Goal: Task Accomplishment & Management: Use online tool/utility

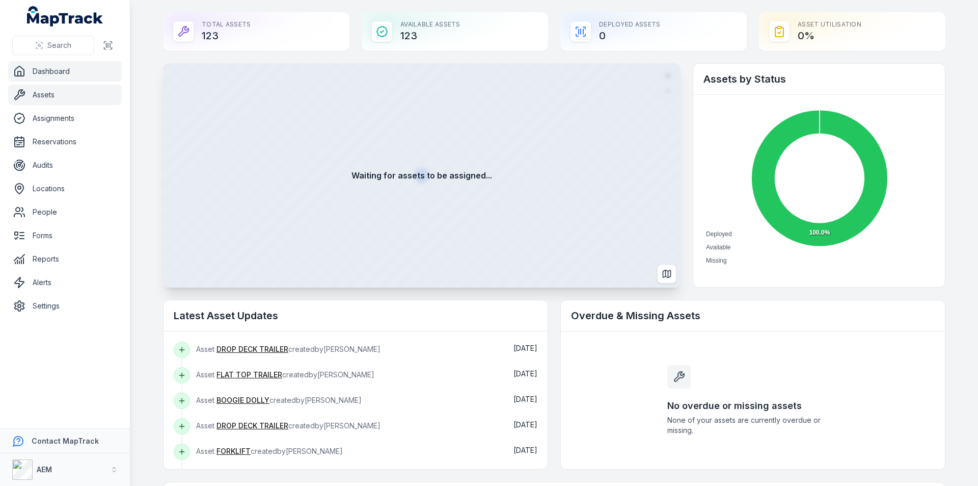
click at [73, 93] on link "Assets" at bounding box center [65, 95] width 114 height 20
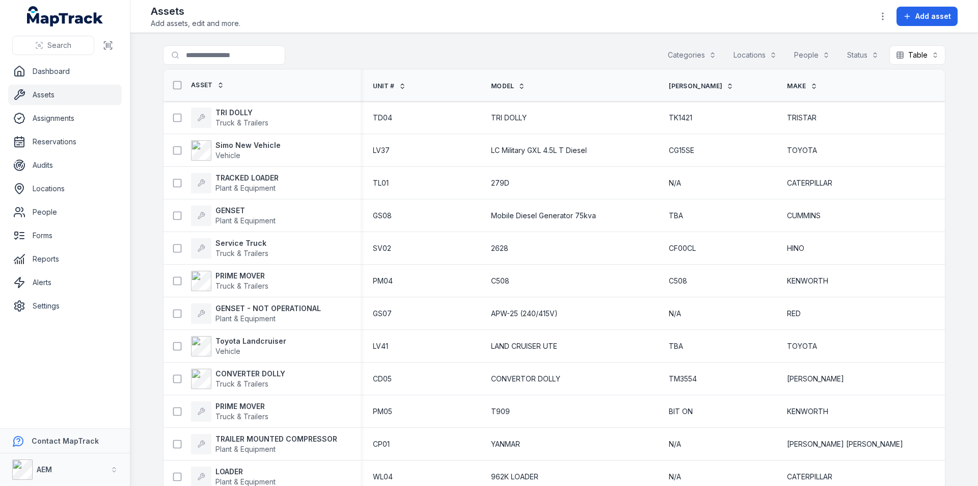
click at [390, 82] on th "Unit #" at bounding box center [420, 85] width 118 height 32
click at [393, 86] on span "Unit #" at bounding box center [384, 86] width 22 height 8
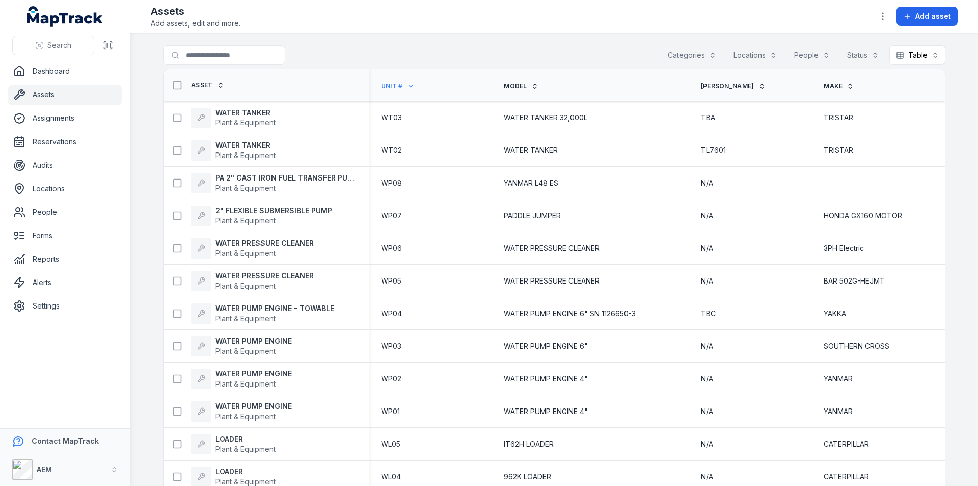
click at [390, 85] on span "Unit #" at bounding box center [392, 86] width 22 height 8
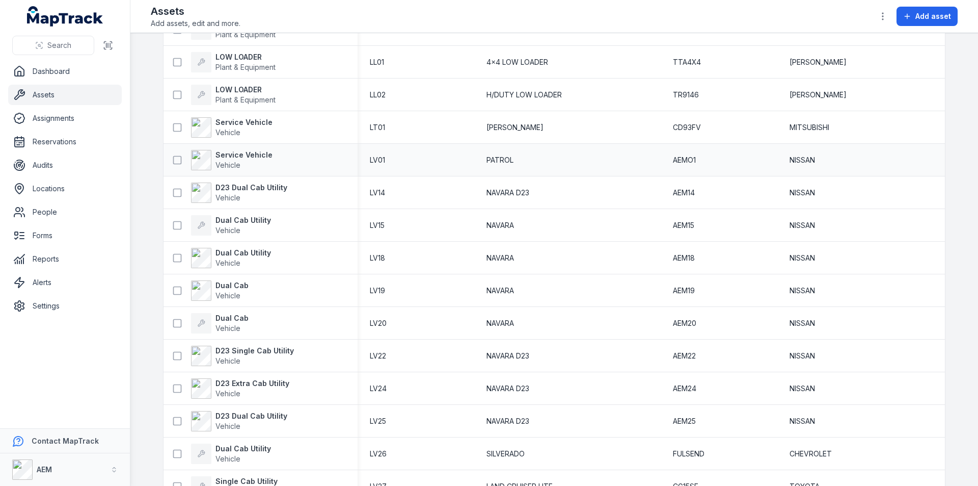
scroll to position [1274, 0]
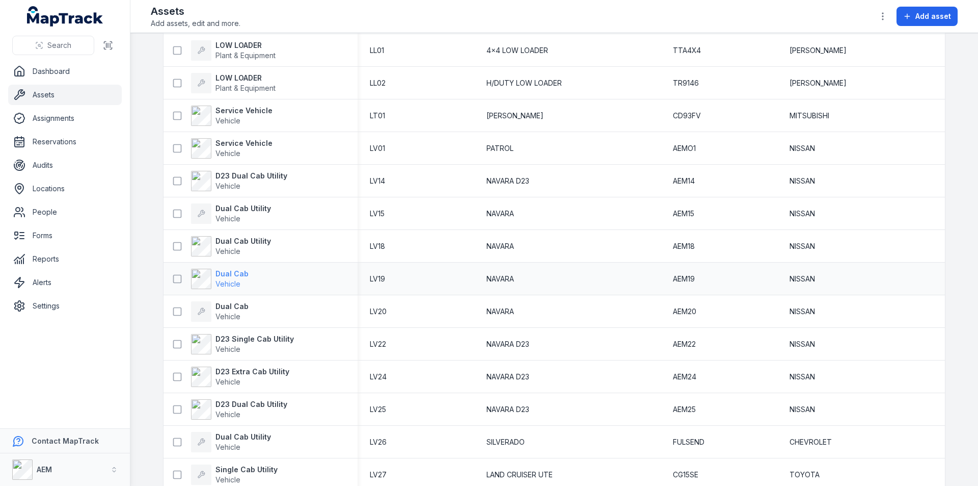
click at [234, 274] on strong "Dual Cab" at bounding box center [232, 274] width 33 height 10
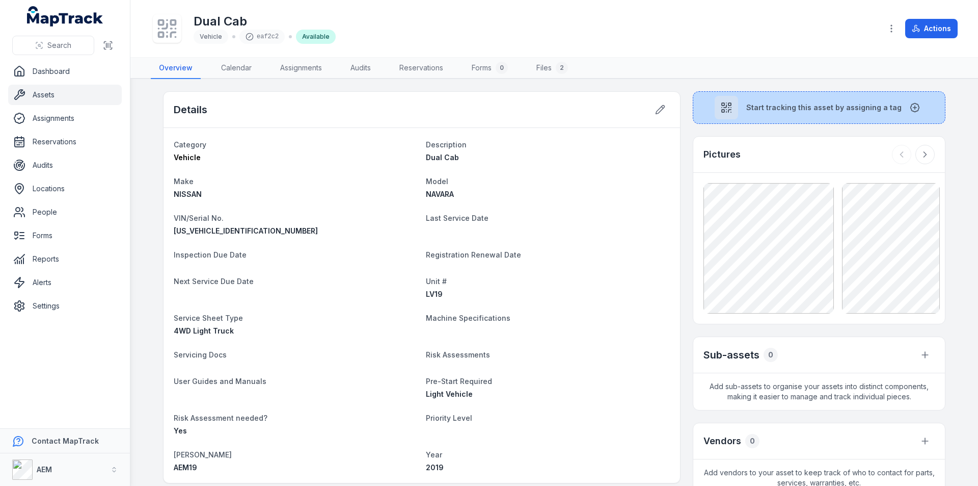
click at [764, 108] on span "Start tracking this asset by assigning a tag" at bounding box center [824, 107] width 155 height 10
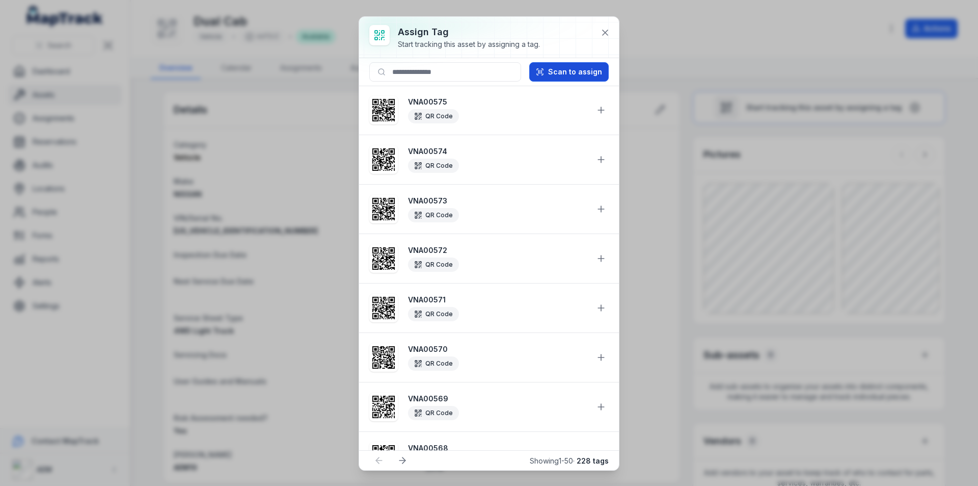
click at [570, 70] on button "Scan to assign" at bounding box center [568, 71] width 79 height 19
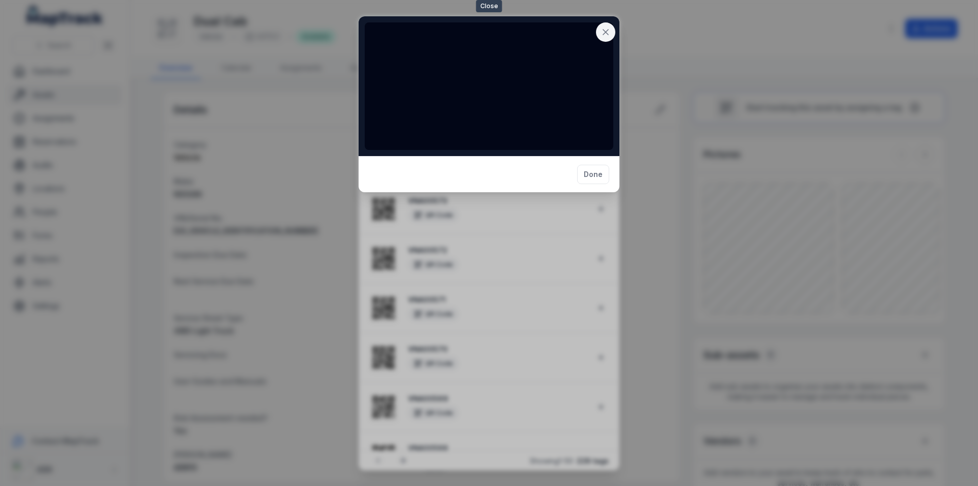
click at [603, 31] on icon at bounding box center [606, 32] width 10 height 10
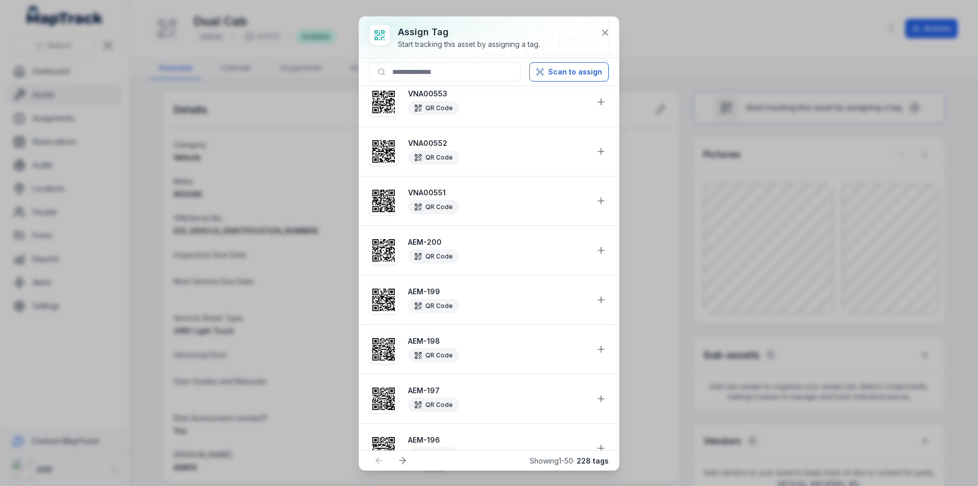
scroll to position [1121, 0]
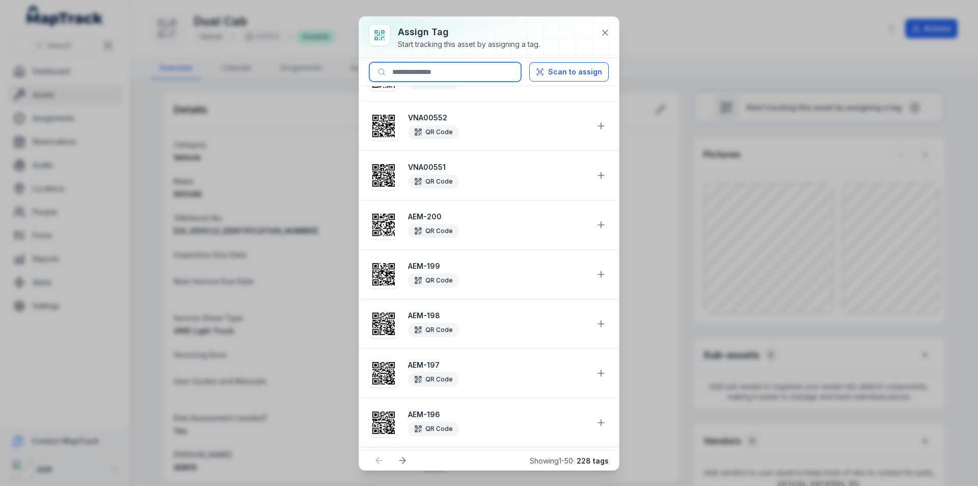
click at [427, 68] on input at bounding box center [445, 71] width 152 height 19
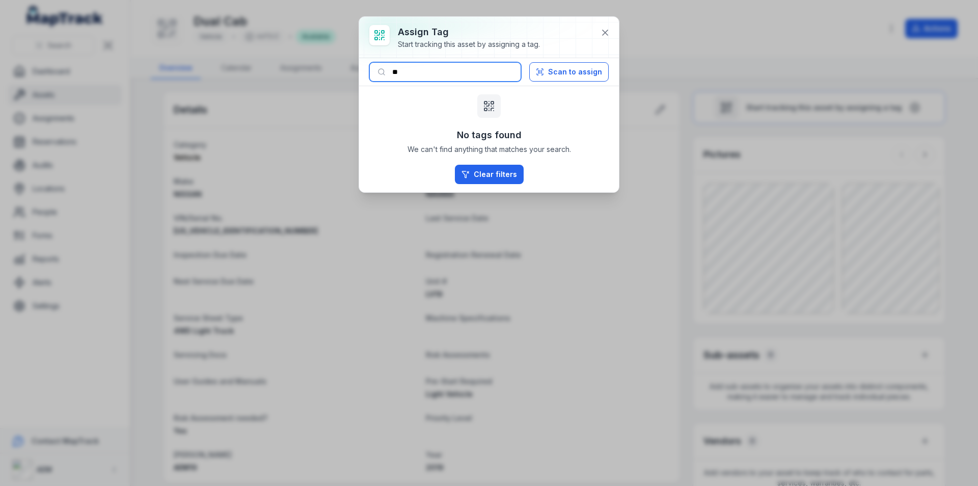
scroll to position [0, 0]
type input "*"
click at [429, 72] on input "**" at bounding box center [445, 71] width 152 height 19
type input "*"
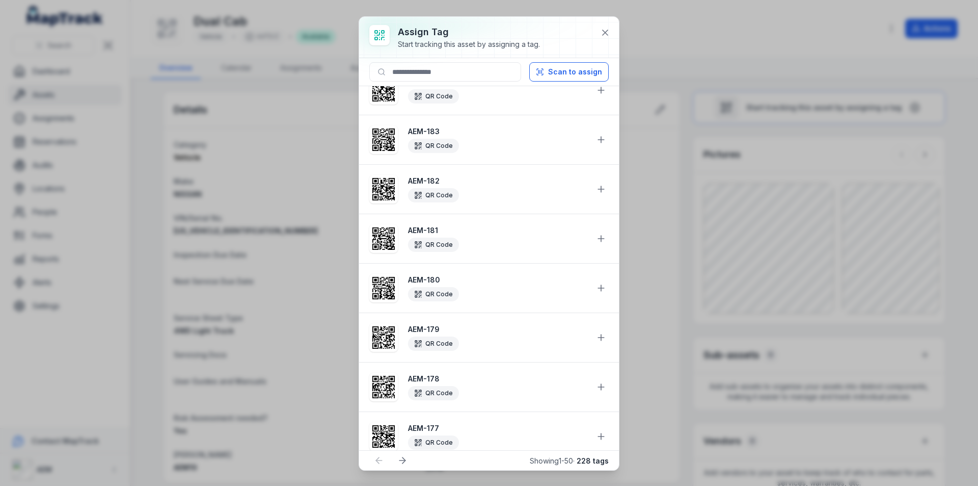
scroll to position [2107, 0]
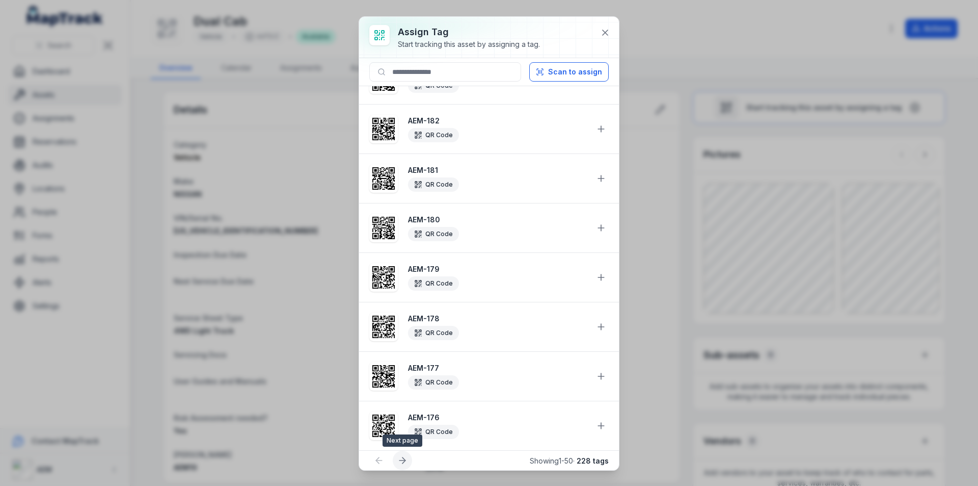
click at [401, 461] on icon at bounding box center [402, 460] width 10 height 10
click at [405, 459] on icon at bounding box center [404, 460] width 3 height 6
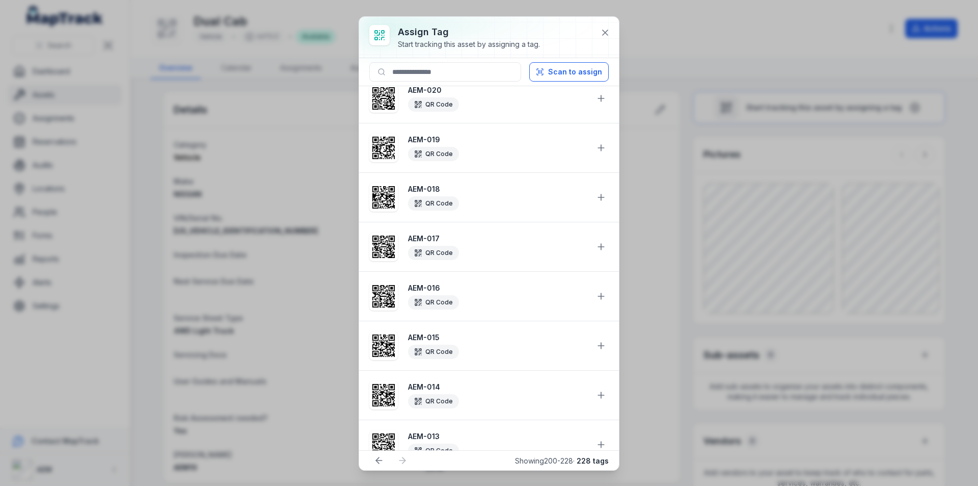
scroll to position [204, 0]
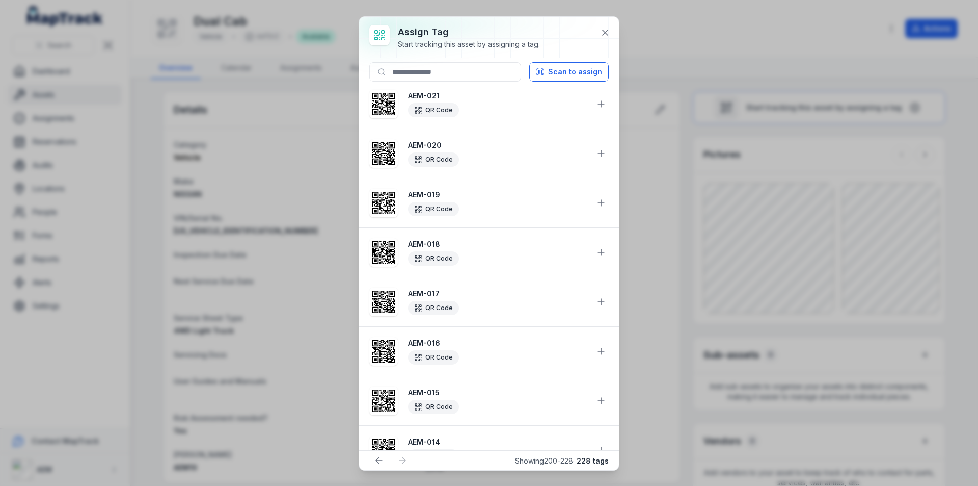
click at [422, 199] on strong "AEM-019" at bounding box center [497, 195] width 179 height 10
click at [596, 204] on icon at bounding box center [601, 203] width 10 height 10
